Goal: Task Accomplishment & Management: Manage account settings

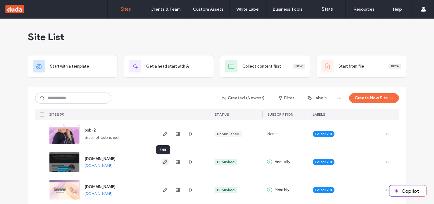
click at [163, 162] on icon "button" at bounding box center [165, 162] width 5 height 5
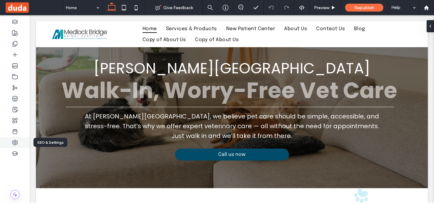
click at [22, 142] on div at bounding box center [15, 142] width 30 height 11
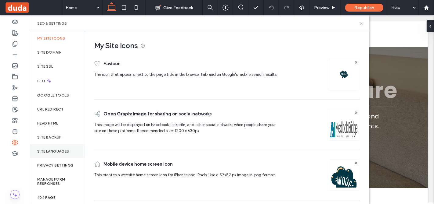
scroll to position [33, 0]
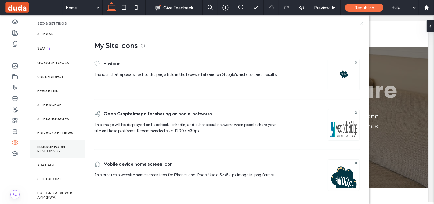
click at [57, 147] on label "Manage Form Responses" at bounding box center [57, 149] width 40 height 9
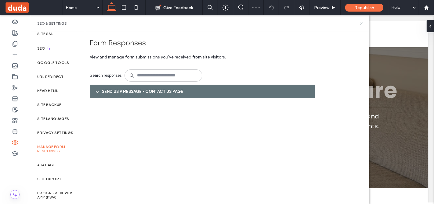
click at [114, 91] on div "Send us a message - Contact Us page" at bounding box center [202, 92] width 225 height 14
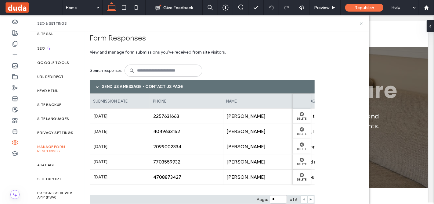
scroll to position [0, 0]
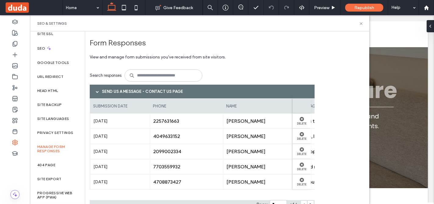
click at [97, 92] on span at bounding box center [97, 91] width 3 height 3
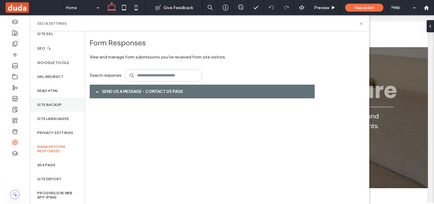
click at [55, 100] on div "Site Backup" at bounding box center [57, 105] width 55 height 14
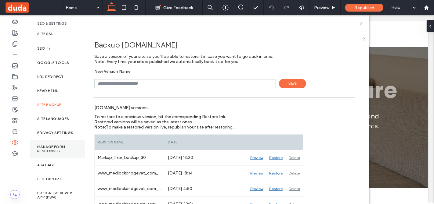
click at [51, 148] on label "Manage Form Responses" at bounding box center [57, 149] width 40 height 9
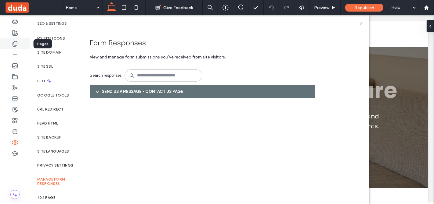
click at [6, 48] on div at bounding box center [15, 43] width 30 height 11
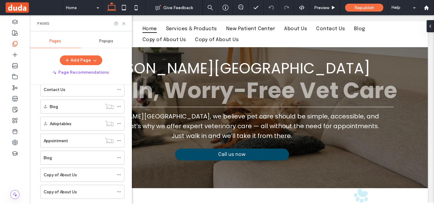
scroll to position [92, 0]
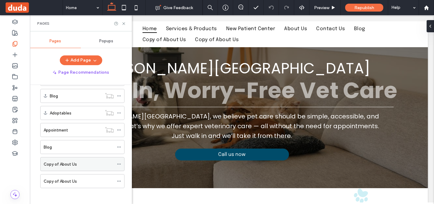
click at [117, 162] on icon at bounding box center [119, 164] width 4 height 4
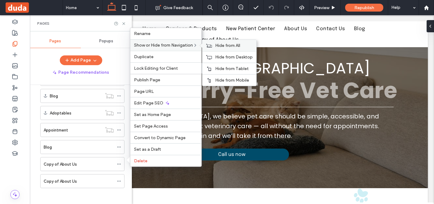
click at [232, 46] on span "Hide from All" at bounding box center [227, 45] width 25 height 5
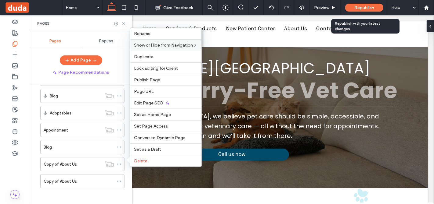
click at [359, 12] on div "Republish" at bounding box center [364, 7] width 38 height 15
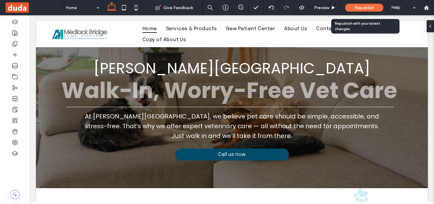
click at [355, 9] on span "Republish" at bounding box center [364, 7] width 20 height 5
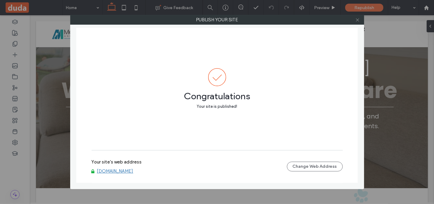
click at [359, 18] on icon at bounding box center [357, 20] width 5 height 5
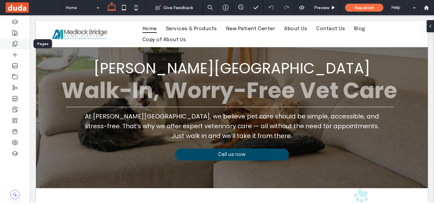
click at [9, 44] on div at bounding box center [15, 43] width 30 height 11
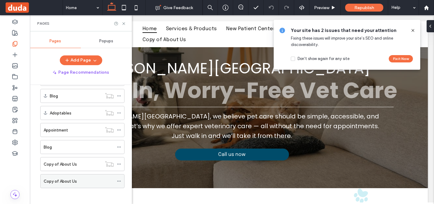
click at [119, 179] on icon at bounding box center [119, 181] width 4 height 4
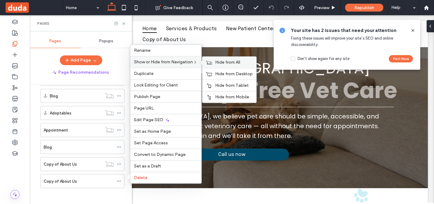
click at [211, 63] on icon at bounding box center [209, 62] width 6 height 4
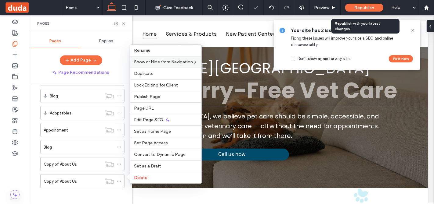
click at [349, 4] on div "Republish" at bounding box center [364, 8] width 38 height 8
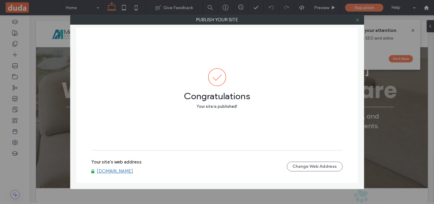
click at [355, 18] on icon at bounding box center [357, 20] width 5 height 5
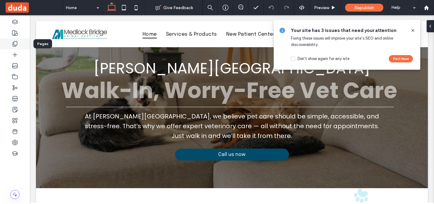
click at [16, 46] on use at bounding box center [15, 43] width 4 height 5
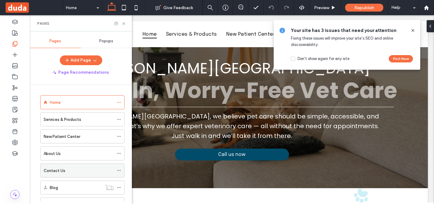
click at [76, 166] on div "Contact Us" at bounding box center [79, 170] width 70 height 13
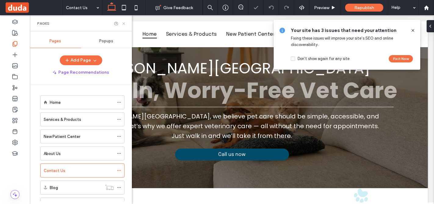
click at [122, 24] on icon at bounding box center [123, 23] width 5 height 5
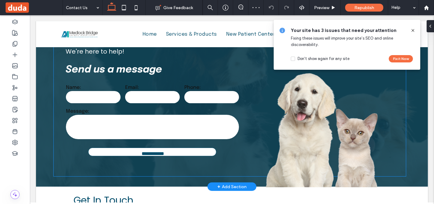
scroll to position [34, 0]
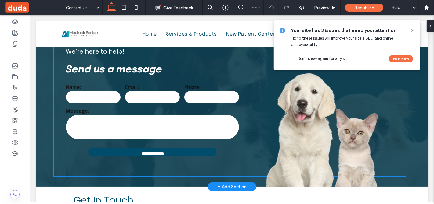
click at [59, 138] on div "**********" at bounding box center [229, 100] width 352 height 152
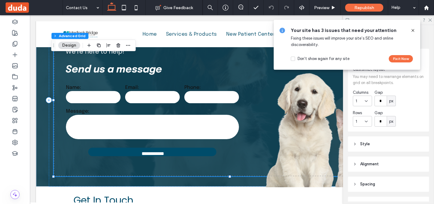
click at [414, 31] on icon at bounding box center [412, 30] width 5 height 5
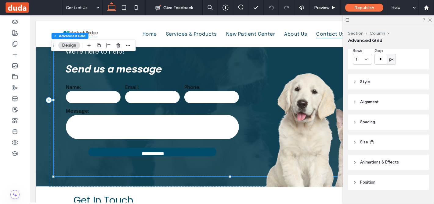
scroll to position [74, 0]
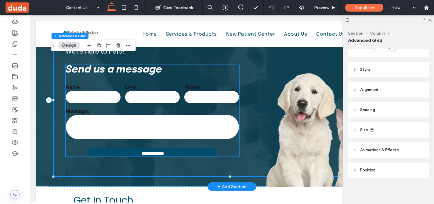
click at [97, 134] on textarea at bounding box center [152, 127] width 173 height 24
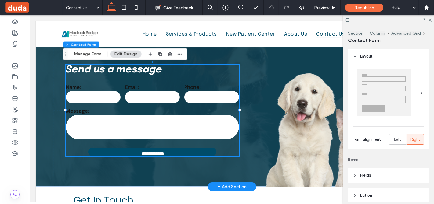
type input "***"
type input "**"
type input "*"
type input "***"
type input "**"
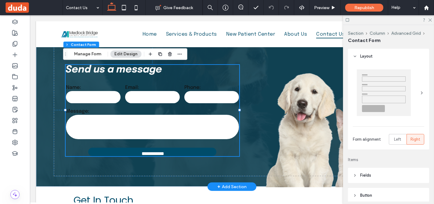
type input "**"
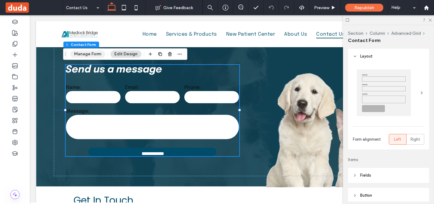
click at [88, 56] on button "Manage Form" at bounding box center [87, 54] width 35 height 7
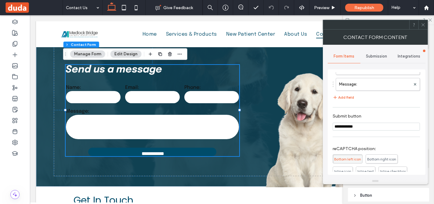
scroll to position [102, 0]
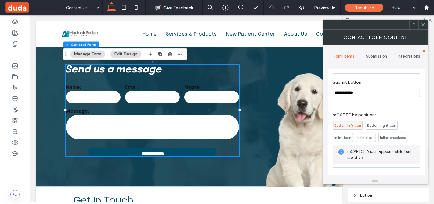
click at [384, 60] on div "Submission" at bounding box center [376, 56] width 33 height 13
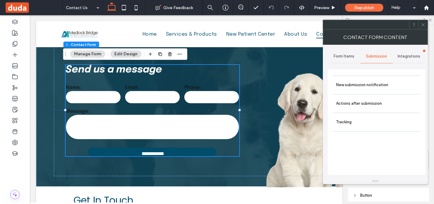
click at [384, 59] on div "Submission" at bounding box center [376, 56] width 33 height 13
click at [403, 56] on span "Integrations" at bounding box center [409, 56] width 23 height 5
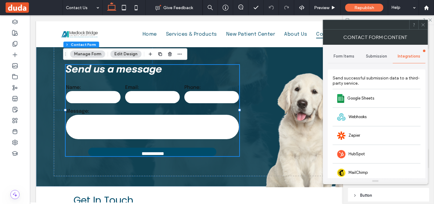
drag, startPoint x: 379, startPoint y: 57, endPoint x: 377, endPoint y: 60, distance: 3.5
click at [379, 58] on span "Submission" at bounding box center [376, 56] width 21 height 5
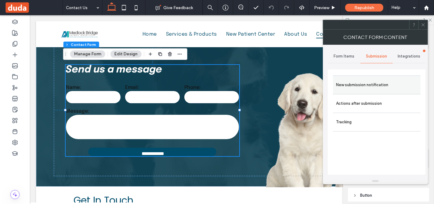
click at [365, 91] on div "New submission notification" at bounding box center [377, 85] width 88 height 19
click at [354, 84] on label "New submission notification" at bounding box center [376, 85] width 81 height 12
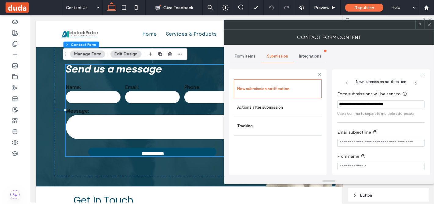
click at [373, 103] on input "**********" at bounding box center [380, 105] width 87 height 8
paste input "Form submissions will be sent to"
type input "**********"
click at [389, 149] on section "Email subject line" at bounding box center [380, 138] width 87 height 24
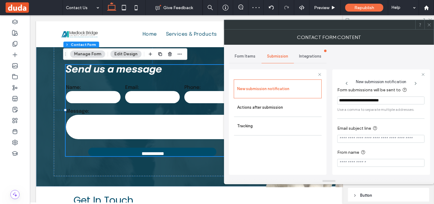
scroll to position [5, 0]
click at [358, 111] on span "Use a comma to separate multiple addresses." at bounding box center [380, 108] width 87 height 5
click at [409, 101] on input "**********" at bounding box center [380, 100] width 87 height 8
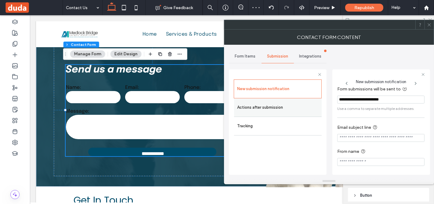
click at [293, 109] on label "Actions after submission" at bounding box center [277, 108] width 81 height 12
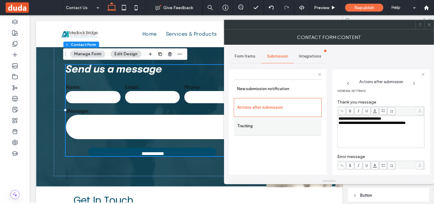
click at [286, 130] on label "Tracking" at bounding box center [277, 126] width 81 height 12
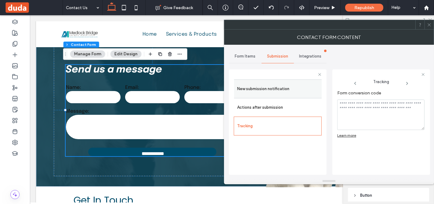
click at [266, 89] on label "New submission notification" at bounding box center [277, 89] width 81 height 12
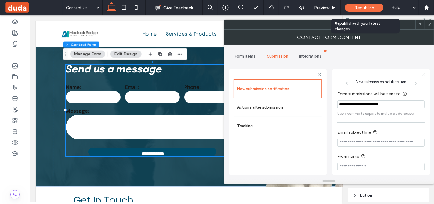
click at [366, 8] on span "Republish" at bounding box center [364, 7] width 20 height 5
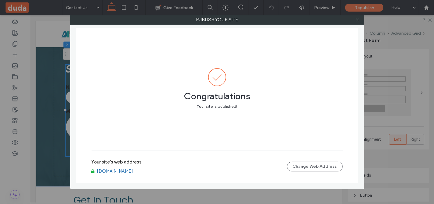
click at [357, 20] on use at bounding box center [357, 19] width 3 height 3
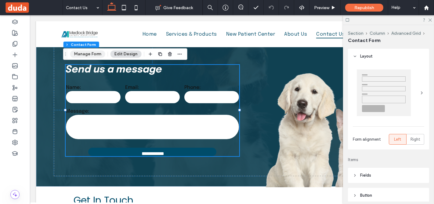
click at [79, 53] on button "Manage Form" at bounding box center [87, 54] width 35 height 7
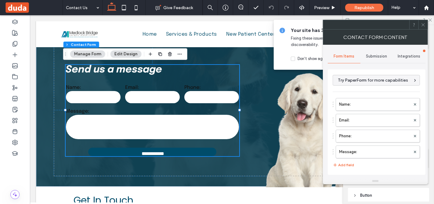
click at [378, 59] on div "Submission" at bounding box center [376, 56] width 33 height 13
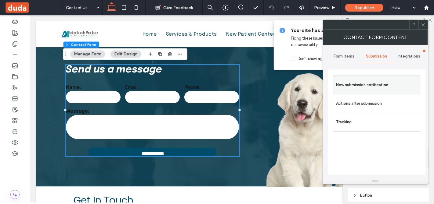
click at [376, 81] on label "New submission notification" at bounding box center [376, 85] width 81 height 12
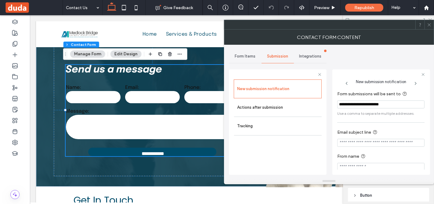
click at [427, 24] on icon at bounding box center [429, 25] width 5 height 5
